Goal: Information Seeking & Learning: Learn about a topic

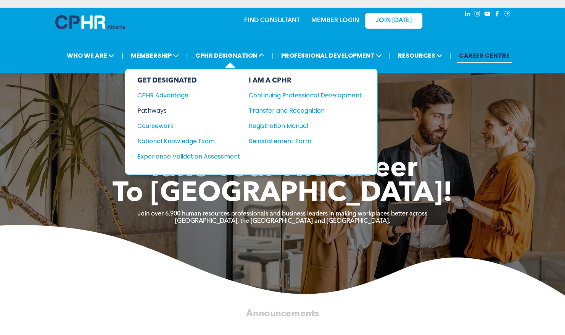
click at [162, 106] on div "Pathways" at bounding box center [183, 111] width 93 height 10
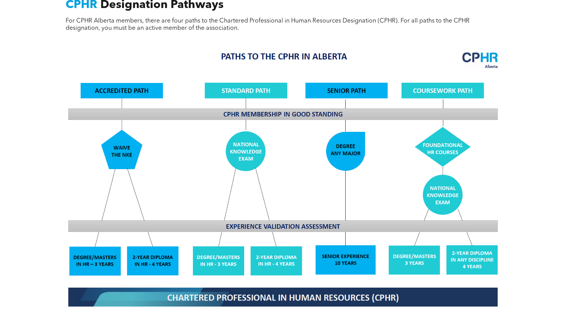
scroll to position [584, 0]
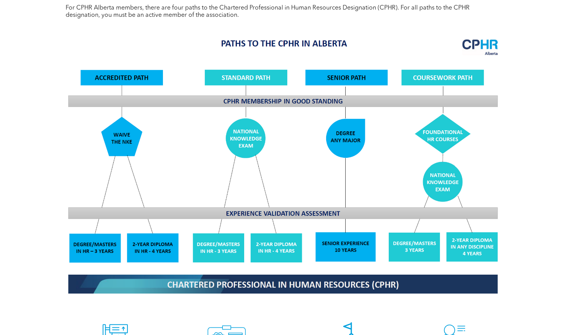
click at [357, 75] on img at bounding box center [283, 165] width 442 height 266
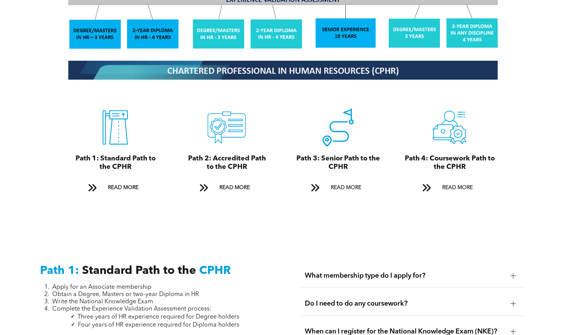
scroll to position [828, 0]
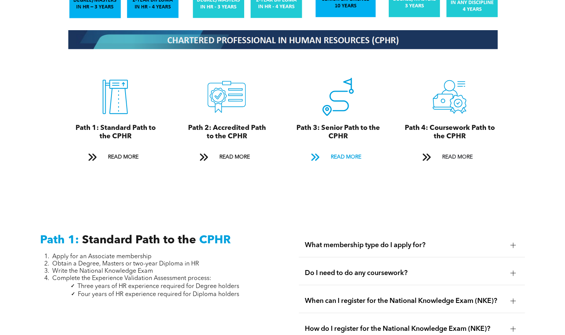
click at [353, 150] on span "READ MORE" at bounding box center [346, 157] width 36 height 14
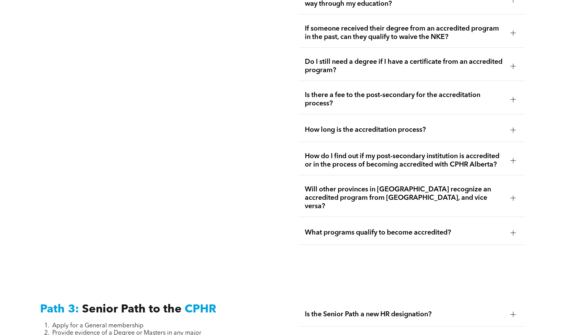
scroll to position [1916, 0]
